Goal: Task Accomplishment & Management: Complete application form

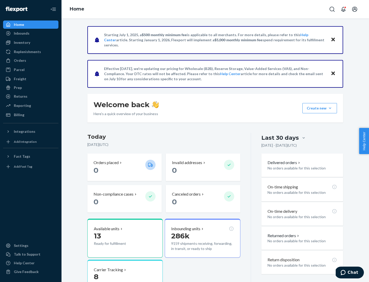
click at [330, 108] on button "Create new Create new inbound Create new order Create new product" at bounding box center [319, 108] width 35 height 10
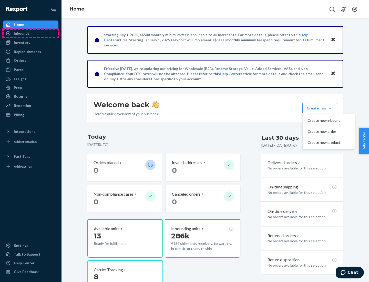
click at [31, 33] on div "Inbounds" at bounding box center [31, 33] width 54 height 7
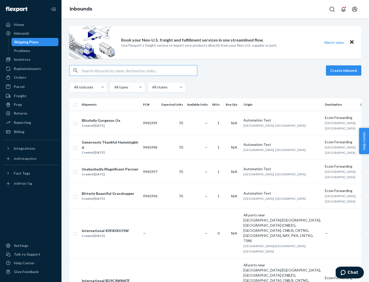
click at [344, 70] on button "Create inbound" at bounding box center [343, 70] width 35 height 10
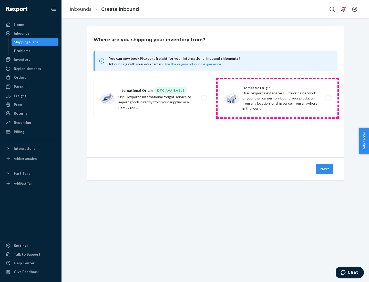
click at [278, 98] on label "Domestic Origin Use Flexport’s extensive US trucking network or your own carrie…" at bounding box center [278, 98] width 120 height 38
click at [328, 98] on input "Domestic Origin Use Flexport’s extensive US trucking network or your own carrie…" at bounding box center [329, 98] width 3 height 3
radio input "true"
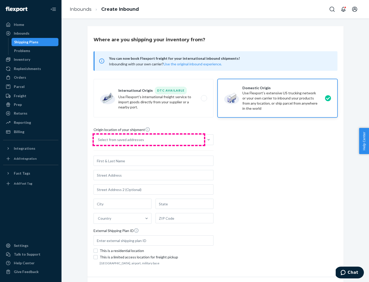
click at [149, 140] on div "Select from saved addresses" at bounding box center [149, 140] width 110 height 10
click at [98, 140] on input "Select from saved addresses" at bounding box center [98, 139] width 1 height 5
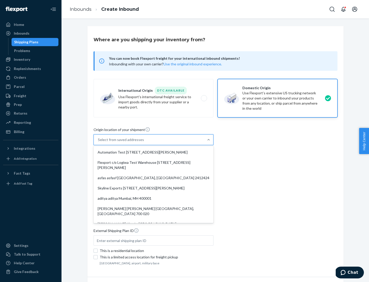
scroll to position [2, 0]
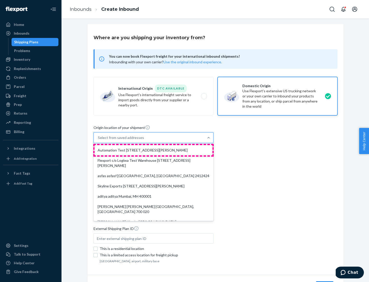
click at [154, 150] on div "Automation Test [STREET_ADDRESS][PERSON_NAME]" at bounding box center [154, 150] width 118 height 10
click at [98, 140] on input "option Automation Test [STREET_ADDRESS][PERSON_NAME]. 9 results available. Use …" at bounding box center [98, 137] width 1 height 5
type input "Automation Test"
type input "9th Floor"
type input "[GEOGRAPHIC_DATA]"
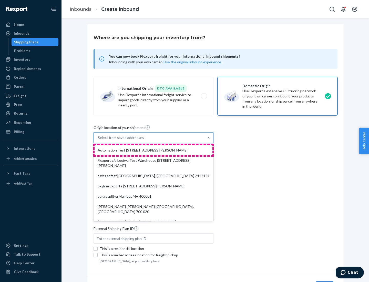
type input "CA"
type input "94104"
type input "[STREET_ADDRESS][PERSON_NAME]"
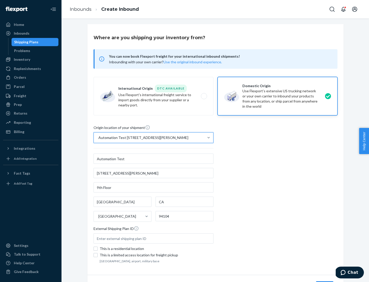
scroll to position [30, 0]
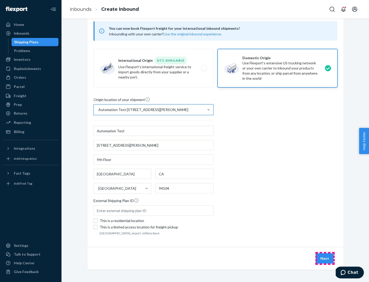
click at [325, 258] on button "Next" at bounding box center [324, 258] width 17 height 10
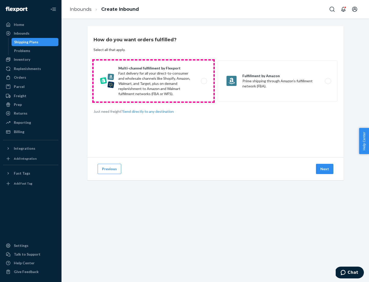
click at [154, 81] on label "Multi-channel fulfillment by Flexport Fast delivery for all your direct-to-cons…" at bounding box center [154, 80] width 120 height 41
click at [204, 81] on input "Multi-channel fulfillment by Flexport Fast delivery for all your direct-to-cons…" at bounding box center [205, 80] width 3 height 3
radio input "true"
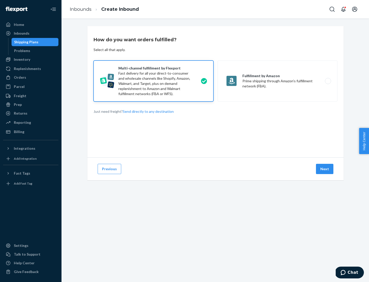
click at [325, 169] on button "Next" at bounding box center [324, 169] width 17 height 10
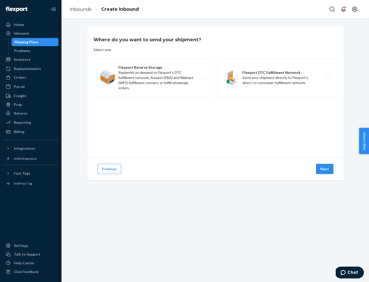
click at [278, 78] on label "Flexport DTC Fulfillment Network Send your shipment directly to Flexport's dire…" at bounding box center [278, 77] width 120 height 38
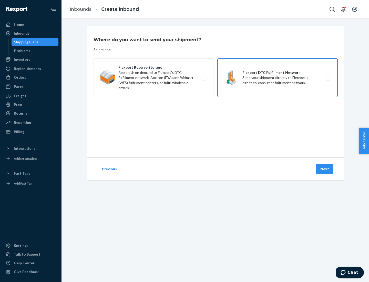
click at [328, 78] on input "Flexport DTC Fulfillment Network Send your shipment directly to Flexport's dire…" at bounding box center [329, 77] width 3 height 3
radio input "true"
click at [325, 169] on button "Next" at bounding box center [324, 169] width 17 height 10
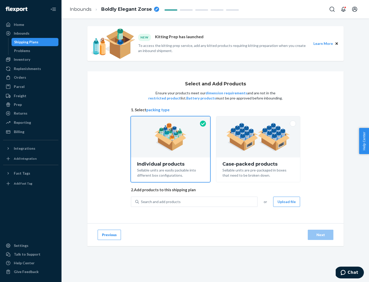
click at [258, 137] on img at bounding box center [258, 137] width 64 height 28
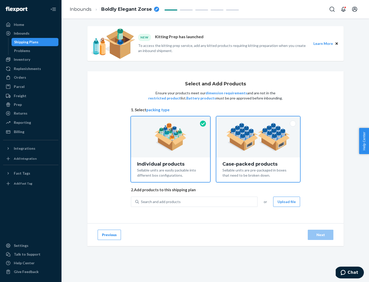
click at [258, 120] on input "Case-packed products Sellable units are pre-packaged in boxes that need to be b…" at bounding box center [258, 117] width 3 height 3
radio input "true"
radio input "false"
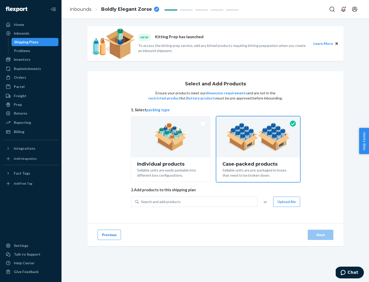
click at [198, 201] on div "Search and add products" at bounding box center [198, 201] width 118 height 9
click at [141, 201] on input "Search and add products" at bounding box center [141, 201] width 1 height 5
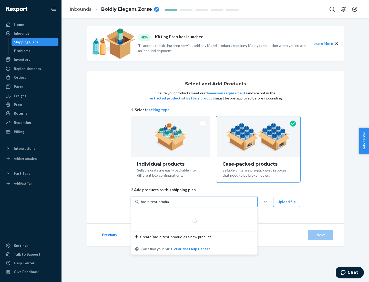
type input "basic-test-product-1"
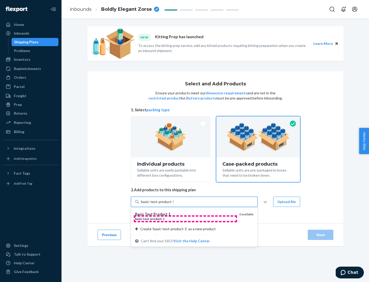
click at [185, 219] on div "basic - test - product - 1" at bounding box center [185, 219] width 100 height 4
click at [174, 204] on input "basic-test-product-1" at bounding box center [157, 201] width 33 height 5
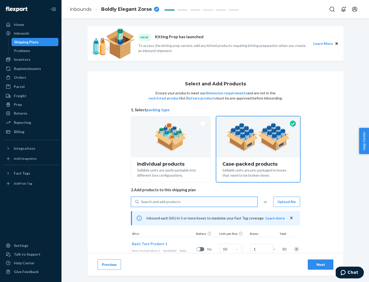
scroll to position [18, 0]
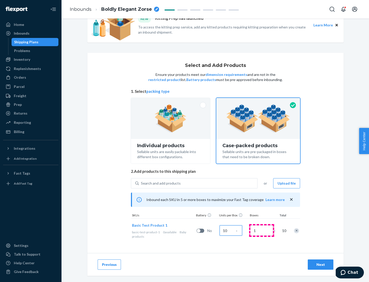
type input "10"
type input "7"
click at [321, 265] on div "Next" at bounding box center [320, 264] width 17 height 5
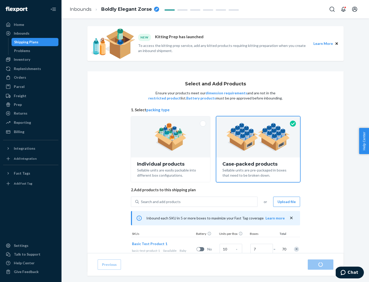
radio input "true"
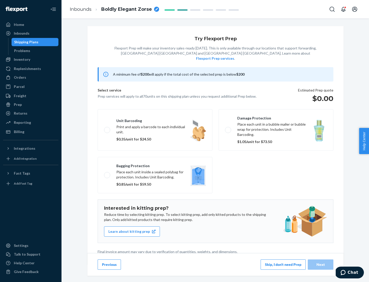
scroll to position [1, 0]
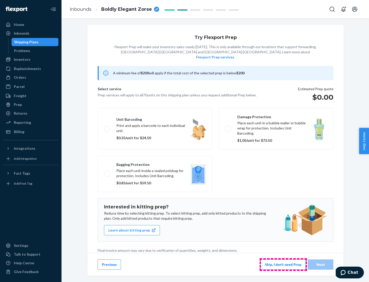
click at [283, 264] on button "Skip, I don't need Prep" at bounding box center [283, 264] width 45 height 10
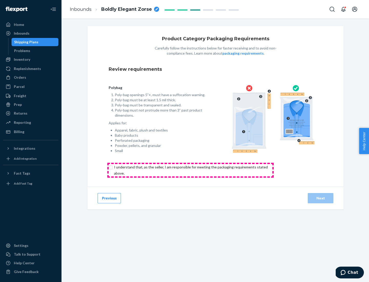
click at [190, 170] on input "checkbox" at bounding box center [194, 170] width 170 height 12
checkbox input "true"
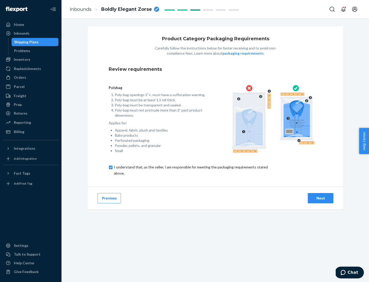
click at [321, 198] on div "Next" at bounding box center [320, 198] width 17 height 5
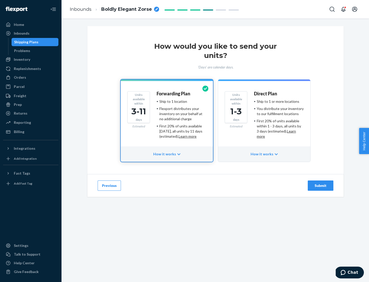
click at [264, 117] on ul "Ship to 1 or more locations You distribute your inventory to our fulfillment lo…" at bounding box center [279, 119] width 50 height 40
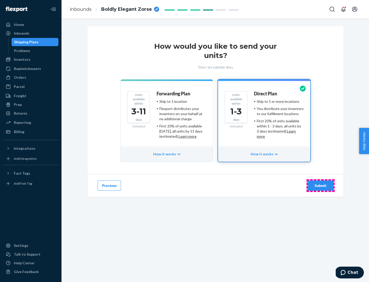
click at [321, 186] on div "Submit" at bounding box center [320, 185] width 17 height 5
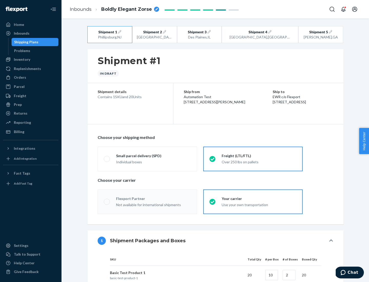
radio input "true"
radio input "false"
radio input "true"
radio input "false"
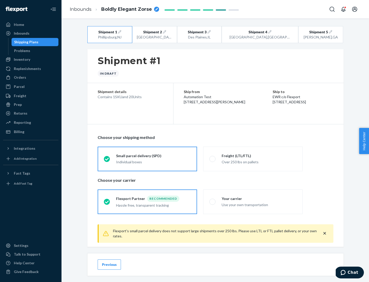
scroll to position [6, 0]
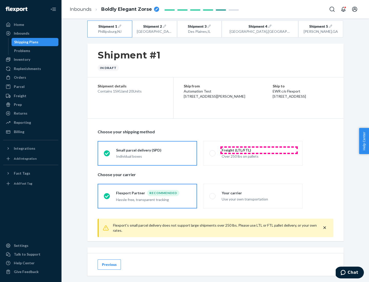
click at [259, 150] on div "Freight (LTL/FTL)" at bounding box center [259, 150] width 75 height 5
click at [213, 151] on input "Freight (LTL/FTL) Over 250 lbs on pallets" at bounding box center [210, 152] width 3 height 3
radio input "true"
radio input "false"
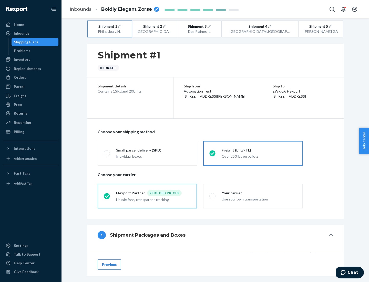
scroll to position [48, 0]
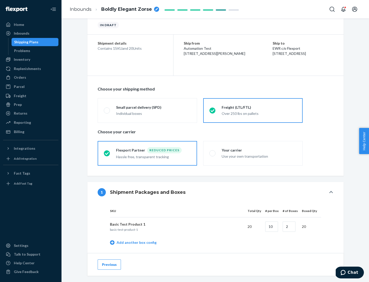
click at [259, 150] on div "Your carrier" at bounding box center [259, 150] width 75 height 5
click at [213, 151] on input "Your carrier Use your own transportation" at bounding box center [210, 152] width 3 height 3
radio input "true"
radio input "false"
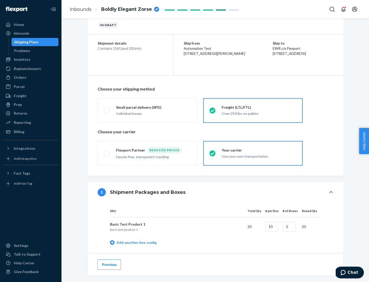
scroll to position [162, 0]
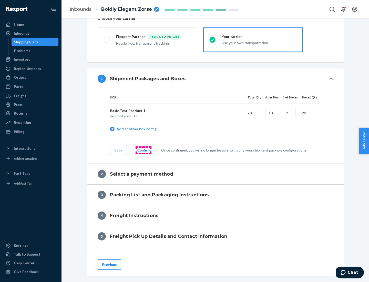
click at [143, 150] on div "Confirm" at bounding box center [143, 150] width 13 height 5
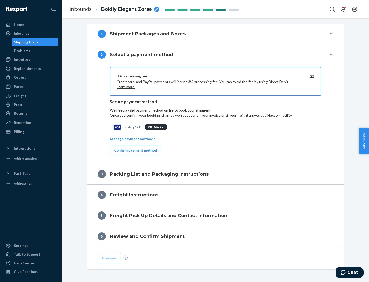
click at [135, 150] on div "Confirm payment method" at bounding box center [135, 150] width 43 height 5
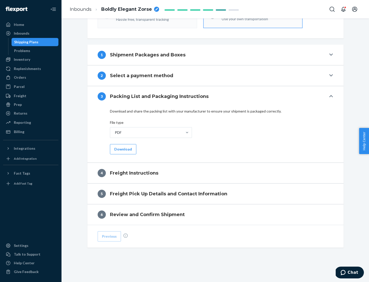
scroll to position [185, 0]
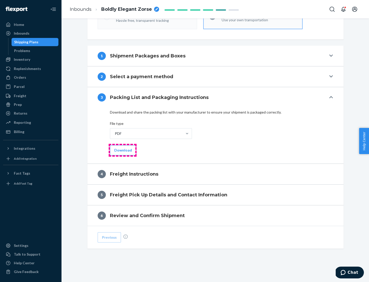
click at [123, 150] on button "Download" at bounding box center [123, 150] width 26 height 10
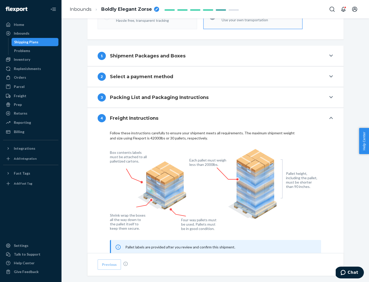
scroll to position [310, 0]
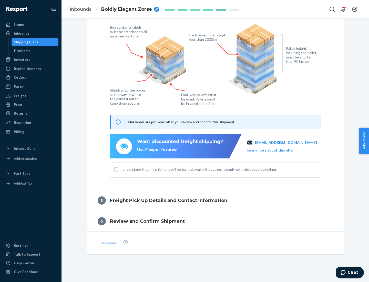
click at [277, 150] on button "Learn more about this offer" at bounding box center [270, 150] width 47 height 5
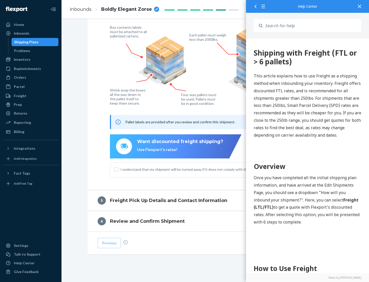
scroll to position [0, 0]
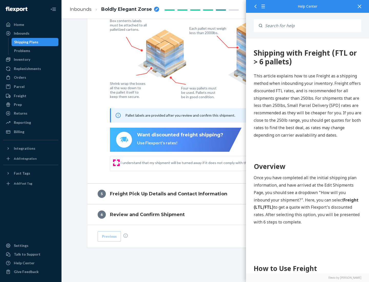
click at [116, 162] on input "I understand that my shipment will be turned away if it does not comply with th…" at bounding box center [116, 163] width 4 height 4
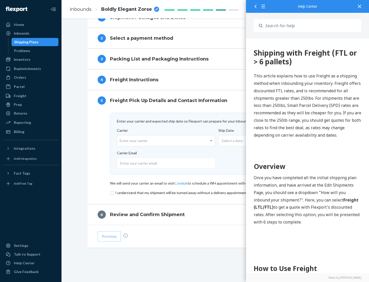
click at [216, 192] on input "checkbox" at bounding box center [215, 193] width 211 height 6
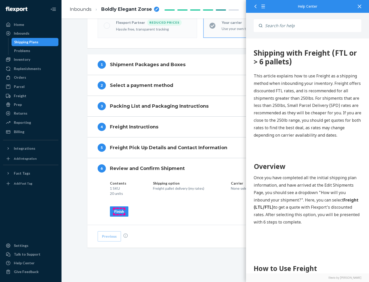
click at [119, 211] on div "Finish" at bounding box center [119, 211] width 10 height 5
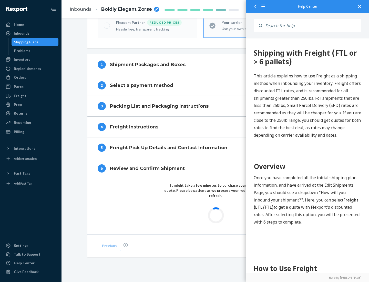
scroll to position [150, 0]
